Goal: Task Accomplishment & Management: Manage account settings

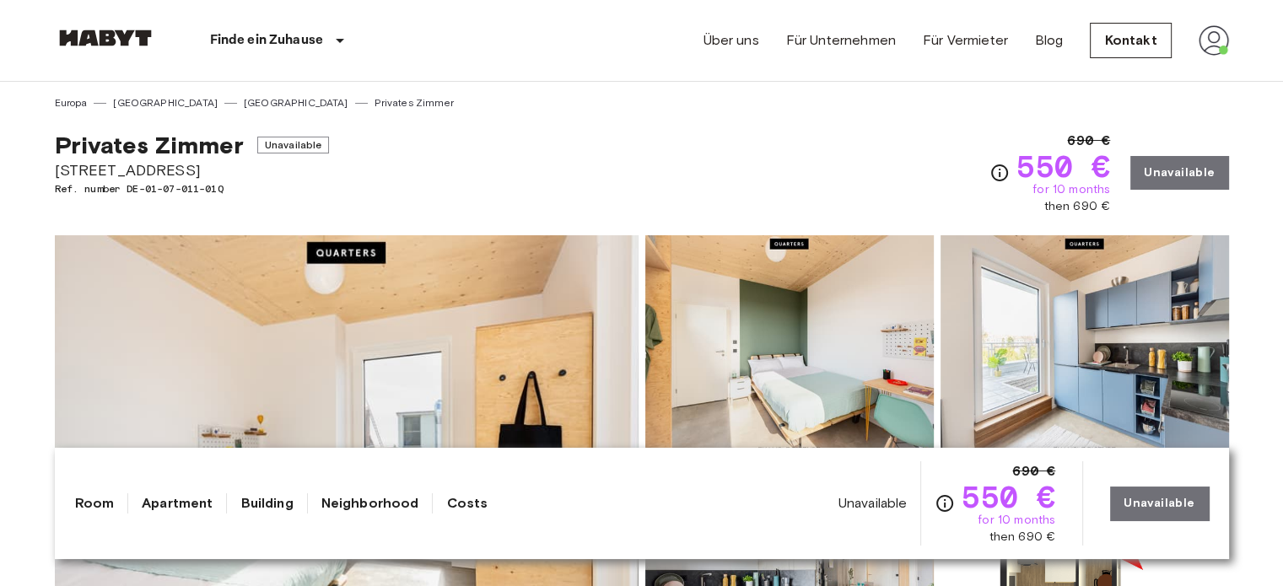
click at [1225, 30] on img at bounding box center [1214, 40] width 30 height 30
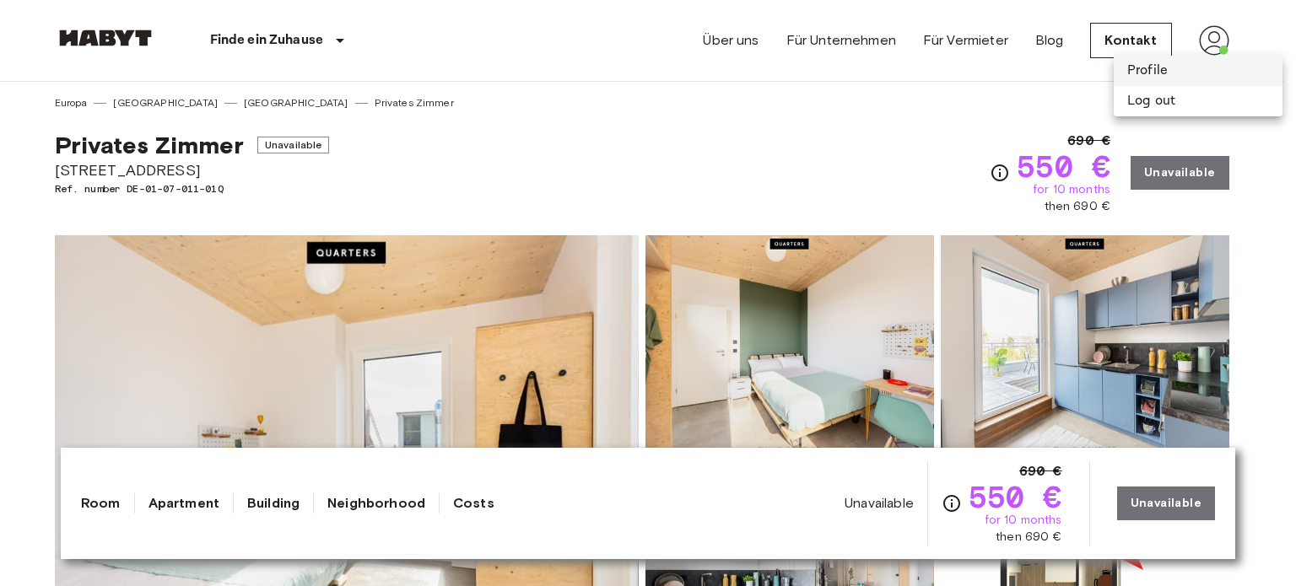
click at [1148, 80] on li "Profile" at bounding box center [1198, 71] width 169 height 30
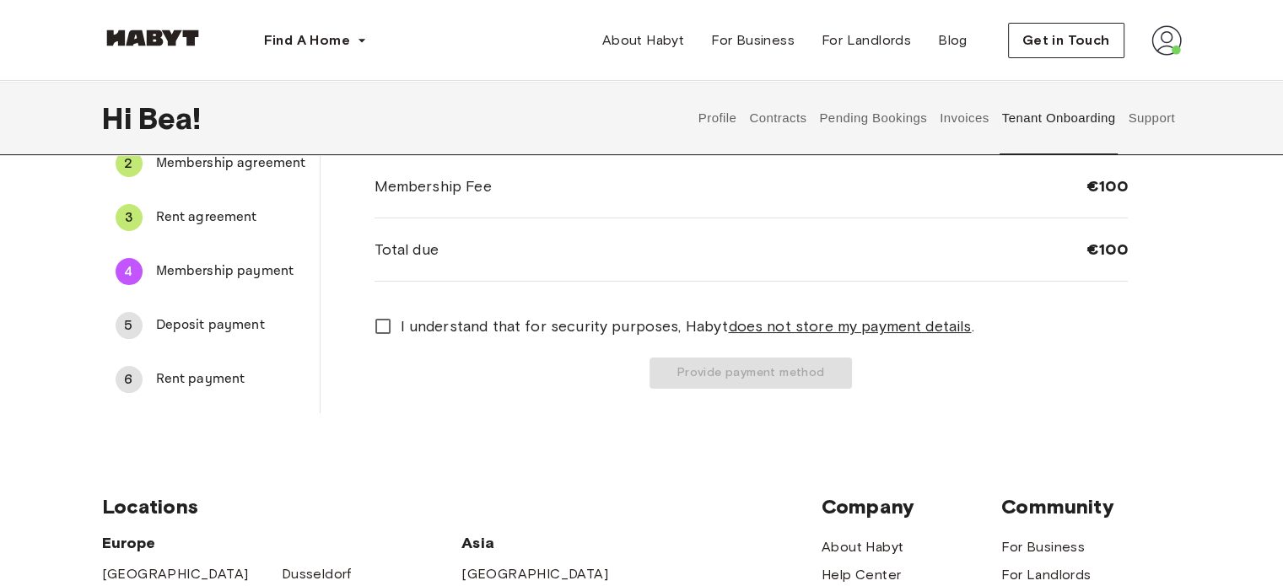
scroll to position [169, 0]
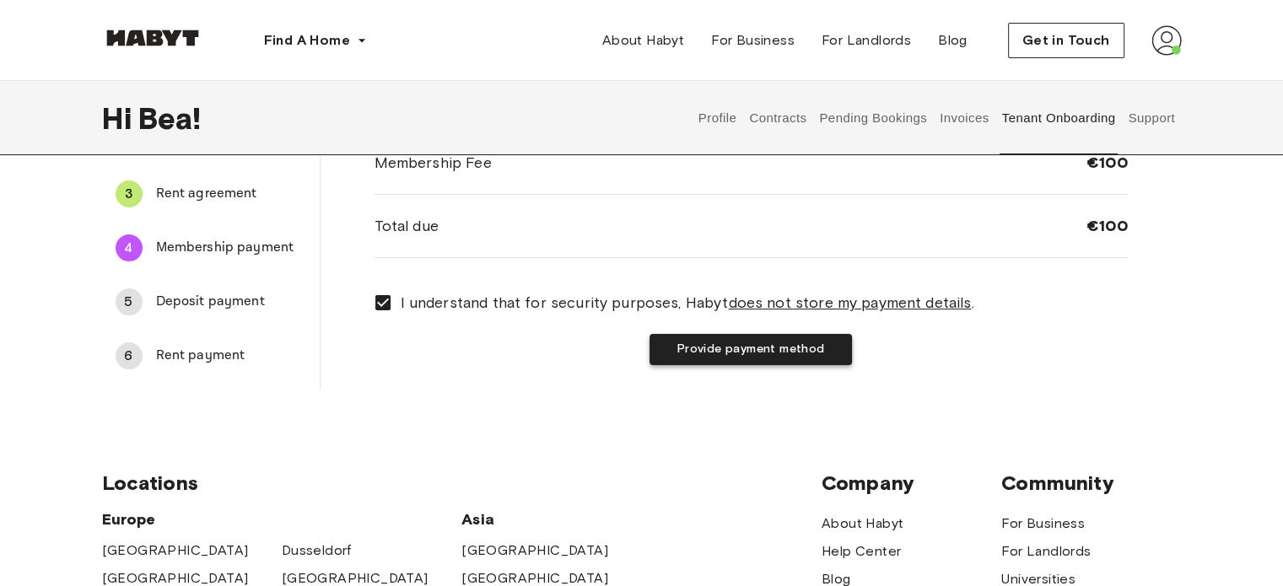
click at [727, 345] on button "Provide payment method" at bounding box center [751, 349] width 202 height 31
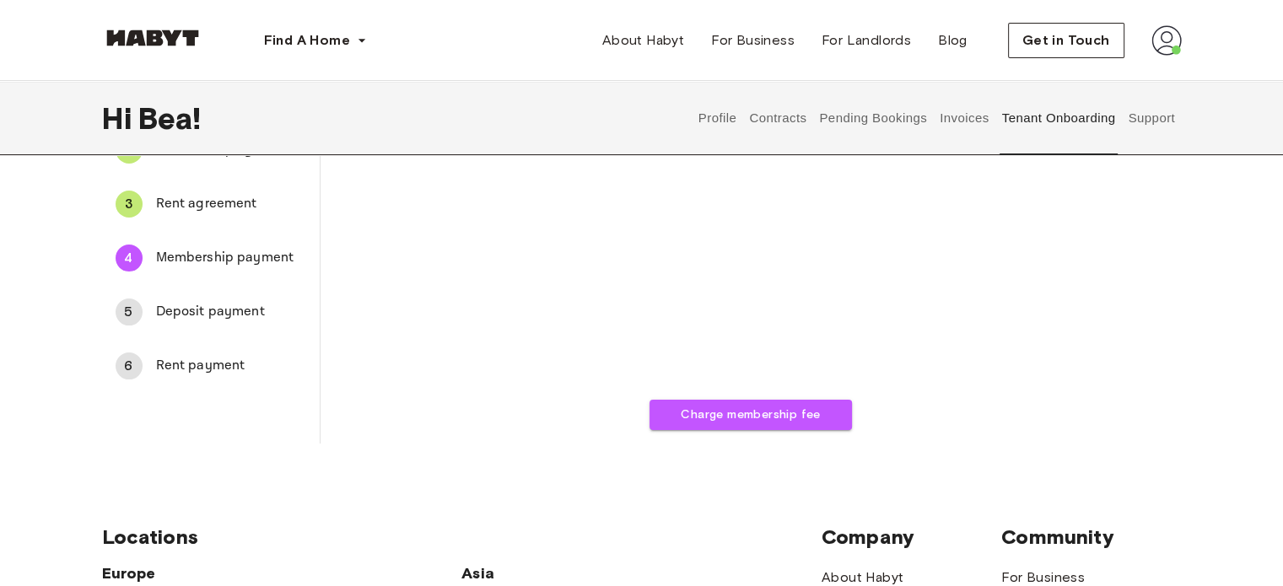
scroll to position [0, 0]
